Goal: Find specific page/section: Find specific page/section

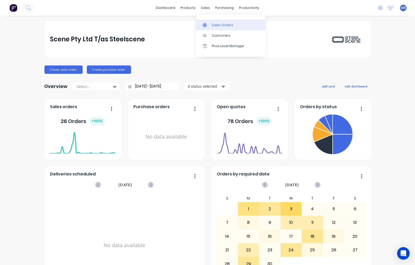
click at [214, 22] on link "Sales Orders" at bounding box center [230, 25] width 69 height 10
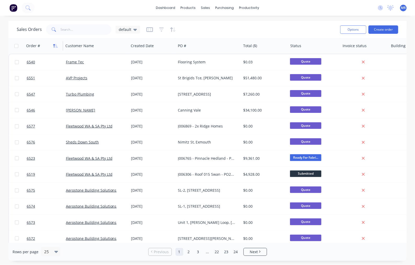
click at [55, 47] on icon "button" at bounding box center [55, 46] width 5 height 4
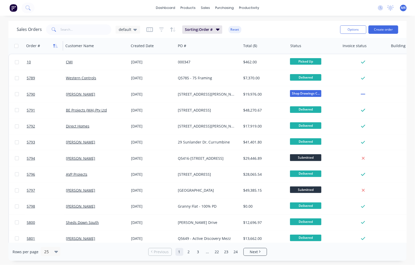
click at [55, 46] on icon "button" at bounding box center [56, 46] width 2 height 4
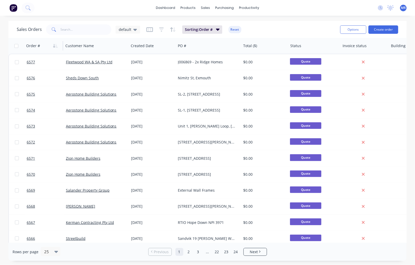
drag, startPoint x: 364, startPoint y: 1, endPoint x: 349, endPoint y: -10, distance: 18.7
click at [349, 0] on html "dashboard products sales purchasing productivity dashboard products Product Cat…" at bounding box center [207, 132] width 415 height 265
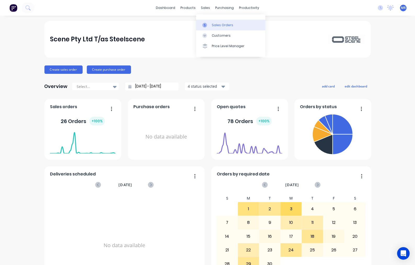
click at [222, 29] on link "Sales Orders" at bounding box center [230, 25] width 69 height 10
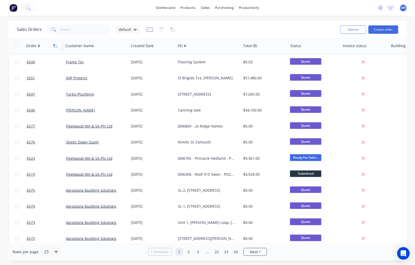
click at [54, 47] on icon "button" at bounding box center [55, 46] width 5 height 4
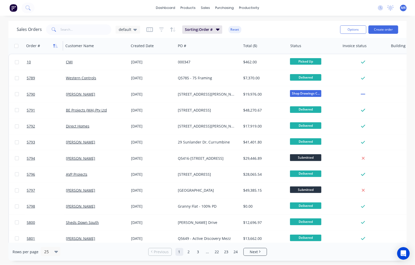
click at [57, 45] on icon "button" at bounding box center [55, 46] width 5 height 4
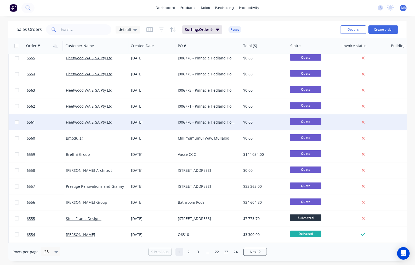
scroll to position [214, 0]
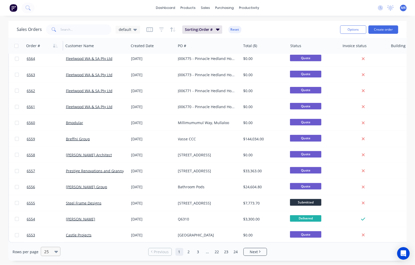
click at [56, 251] on icon at bounding box center [56, 252] width 4 height 2
click at [53, 238] on div "100" at bounding box center [50, 239] width 20 height 10
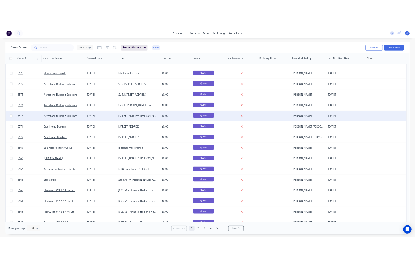
scroll to position [0, 0]
